Goal: Task Accomplishment & Management: Complete application form

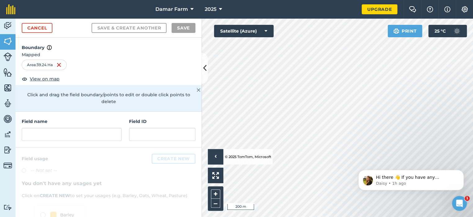
scroll to position [31, 0]
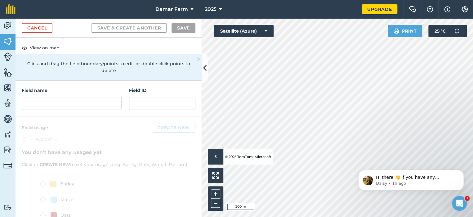
click at [57, 91] on h4 "Field name" at bounding box center [72, 90] width 100 height 7
click at [47, 101] on input "text" at bounding box center [72, 103] width 100 height 13
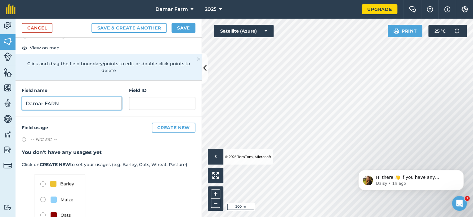
type input "Damar FARN"
click at [91, 23] on button "Save & Create Another" at bounding box center [128, 28] width 75 height 10
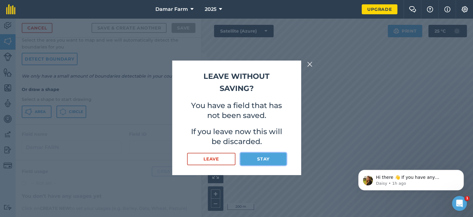
click at [274, 159] on button "Stay" at bounding box center [263, 159] width 46 height 12
click at [269, 155] on button "Stay" at bounding box center [263, 159] width 46 height 12
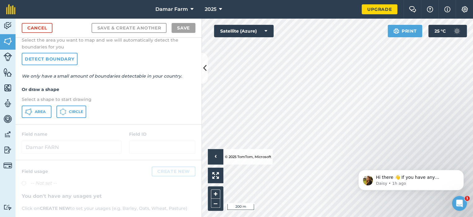
click at [282, 58] on body "Damar Farm 2025 Upgrade Farm Chat Help Info Settings Map printing is not availa…" at bounding box center [236, 108] width 473 height 217
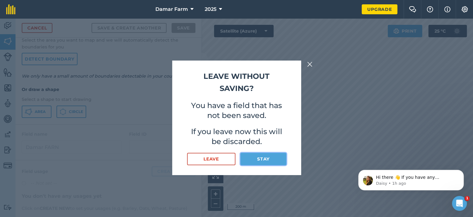
click at [274, 157] on button "Stay" at bounding box center [263, 159] width 46 height 12
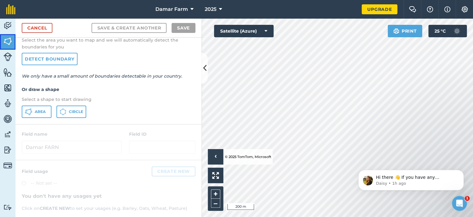
click at [8, 41] on img at bounding box center [7, 41] width 9 height 9
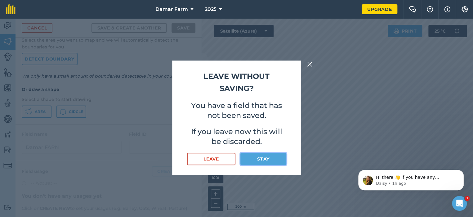
click at [264, 158] on button "Stay" at bounding box center [263, 159] width 46 height 12
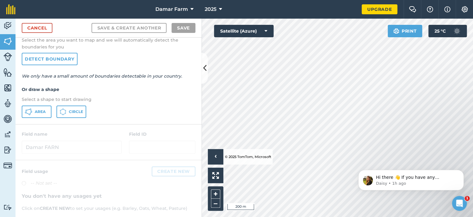
click at [264, 158] on li "© 2025 TomTom, Microsoft" at bounding box center [247, 157] width 48 height 16
click at [190, 7] on icon at bounding box center [191, 9] width 3 height 7
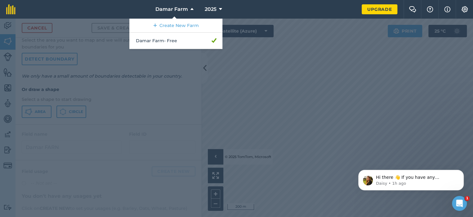
click at [168, 90] on div at bounding box center [236, 118] width 473 height 198
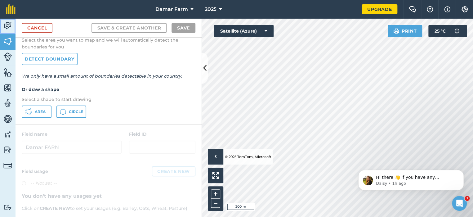
click at [7, 23] on img at bounding box center [7, 25] width 9 height 9
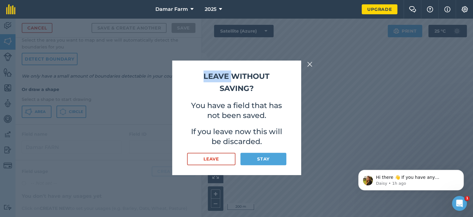
click at [7, 23] on div "Leave without saving? You have a field that has not been saved. If you leave no…" at bounding box center [236, 118] width 473 height 198
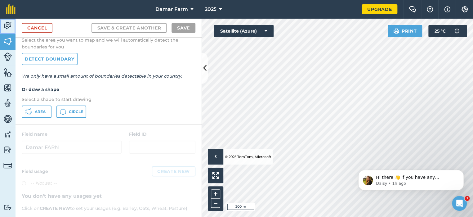
click at [7, 23] on img at bounding box center [7, 25] width 9 height 9
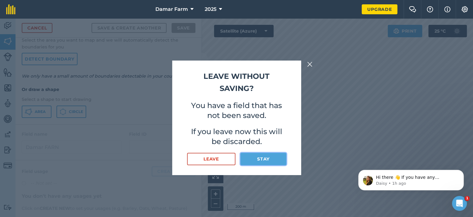
click at [267, 156] on button "Stay" at bounding box center [263, 159] width 46 height 12
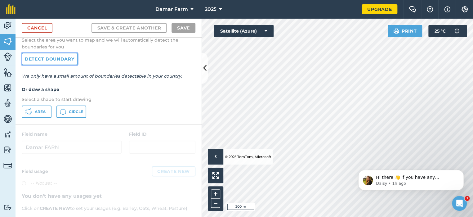
click at [29, 57] on link "Detect boundary" at bounding box center [50, 59] width 56 height 12
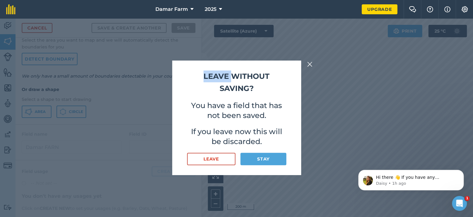
click at [29, 57] on div "Leave without saving? You have a field that has not been saved. If you leave no…" at bounding box center [236, 118] width 473 height 198
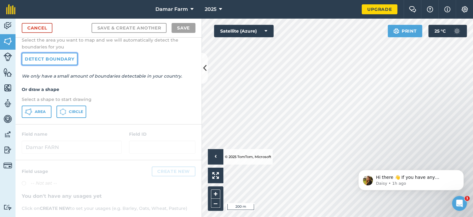
click at [29, 57] on link "Detect boundary" at bounding box center [50, 59] width 56 height 12
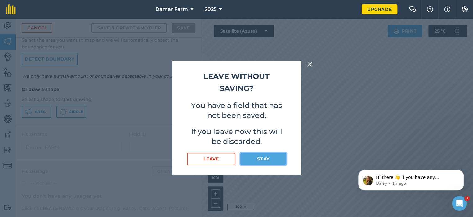
click at [257, 157] on button "Stay" at bounding box center [263, 159] width 46 height 12
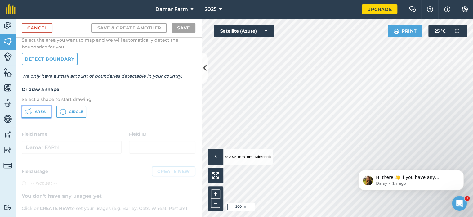
click at [38, 110] on span "Area" at bounding box center [40, 111] width 11 height 5
click at [36, 113] on span "Area" at bounding box center [40, 111] width 11 height 5
click at [10, 87] on img at bounding box center [7, 87] width 9 height 9
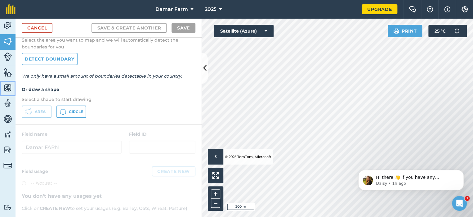
click at [10, 87] on img at bounding box center [7, 87] width 9 height 9
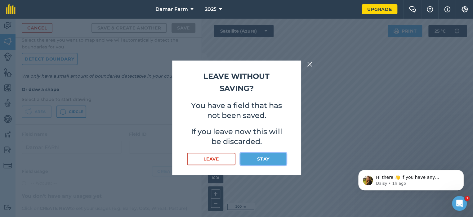
click at [283, 158] on button "Stay" at bounding box center [263, 159] width 46 height 12
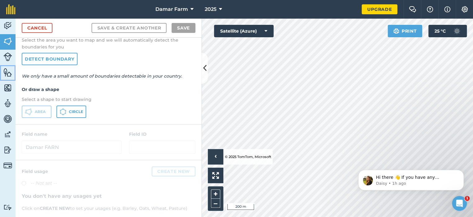
click at [9, 71] on img at bounding box center [7, 72] width 9 height 9
click at [10, 71] on img at bounding box center [7, 72] width 9 height 9
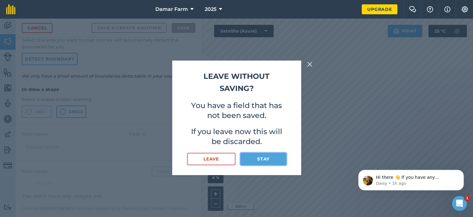
click at [261, 158] on button "Stay" at bounding box center [263, 159] width 46 height 12
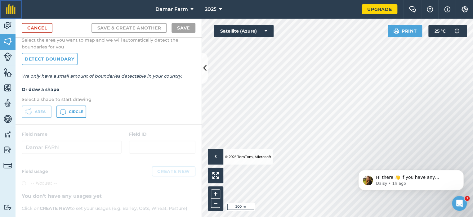
click at [7, 11] on img at bounding box center [10, 9] width 9 height 10
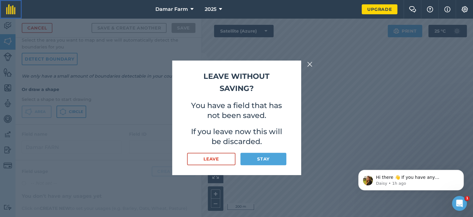
click at [7, 11] on img at bounding box center [10, 9] width 9 height 10
click at [277, 156] on button "Stay" at bounding box center [263, 159] width 46 height 12
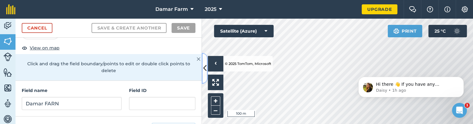
click at [204, 65] on icon at bounding box center [204, 68] width 3 height 11
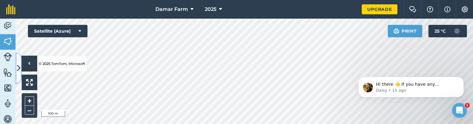
click at [19, 67] on icon at bounding box center [18, 68] width 3 height 11
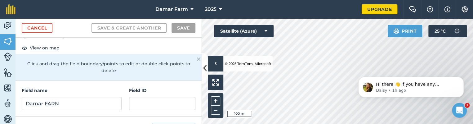
click at [51, 87] on h4 "Field name" at bounding box center [72, 90] width 100 height 7
click at [22, 88] on h4 "Field name" at bounding box center [72, 90] width 100 height 7
click at [51, 88] on h4 "Field name" at bounding box center [72, 90] width 100 height 7
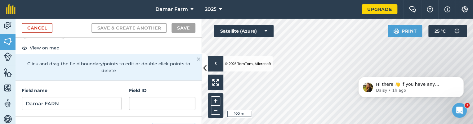
click at [47, 89] on h4 "Field name" at bounding box center [72, 90] width 100 height 7
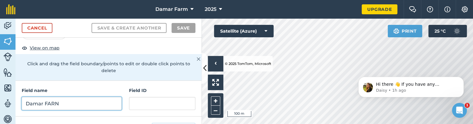
click at [38, 101] on input "Damar FARN" at bounding box center [72, 103] width 100 height 13
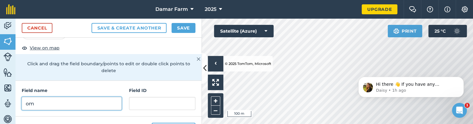
type input "o"
type input "[GEOGRAPHIC_DATA]"
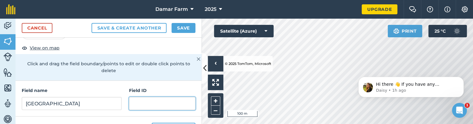
click at [132, 103] on input "text" at bounding box center [162, 103] width 66 height 13
click at [134, 100] on input "text" at bounding box center [162, 103] width 66 height 13
